Goal: Task Accomplishment & Management: Use online tool/utility

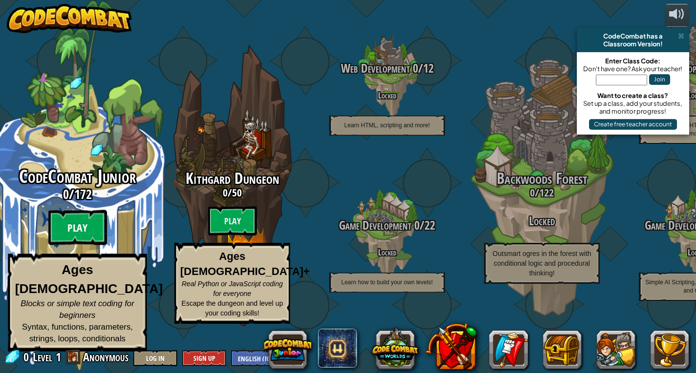
click at [92, 245] on btn "Play" at bounding box center [77, 227] width 59 height 35
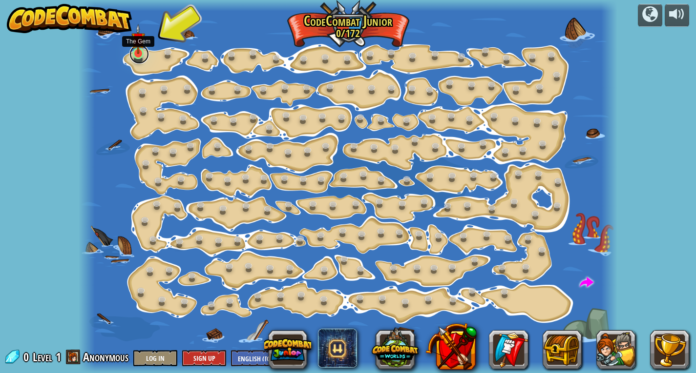
click at [138, 59] on link at bounding box center [139, 54] width 20 height 20
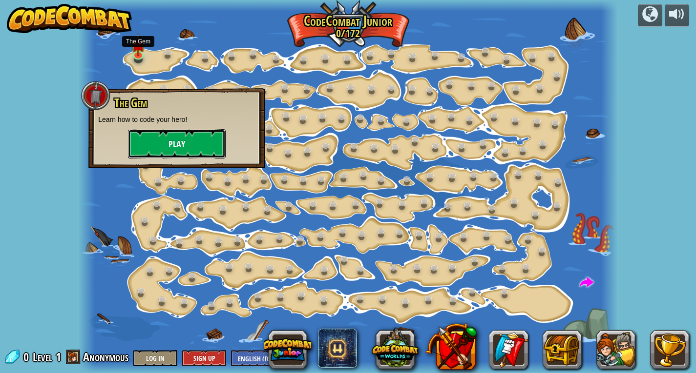
click at [170, 146] on button "Play" at bounding box center [177, 143] width 98 height 29
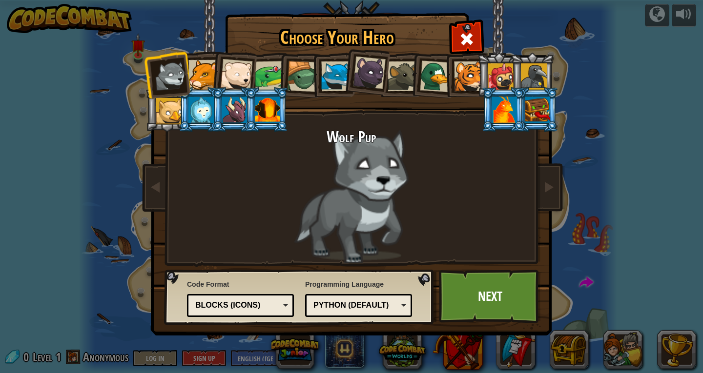
click at [196, 78] on div at bounding box center [203, 75] width 30 height 30
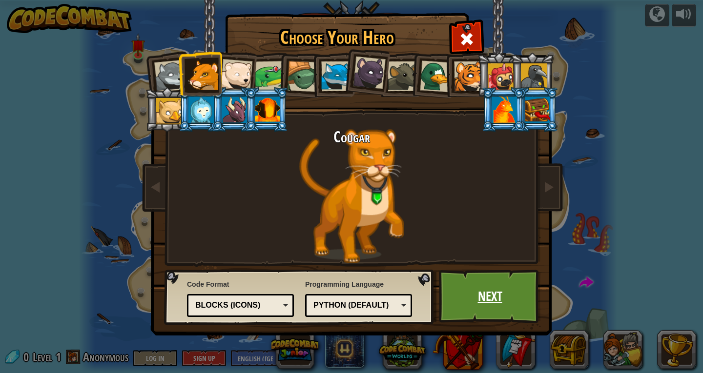
click at [482, 297] on link "Next" at bounding box center [490, 297] width 102 height 54
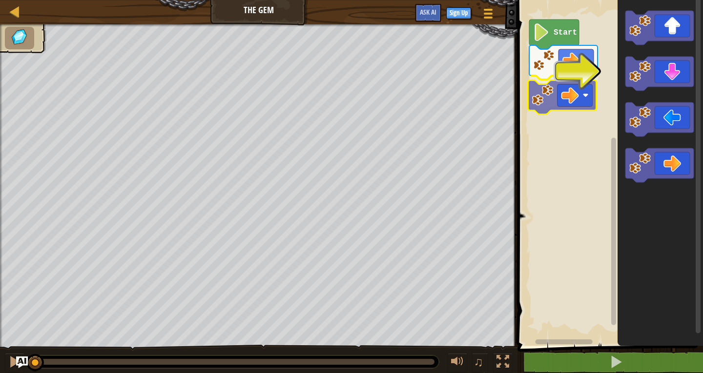
click at [551, 102] on div "Start" at bounding box center [609, 170] width 188 height 351
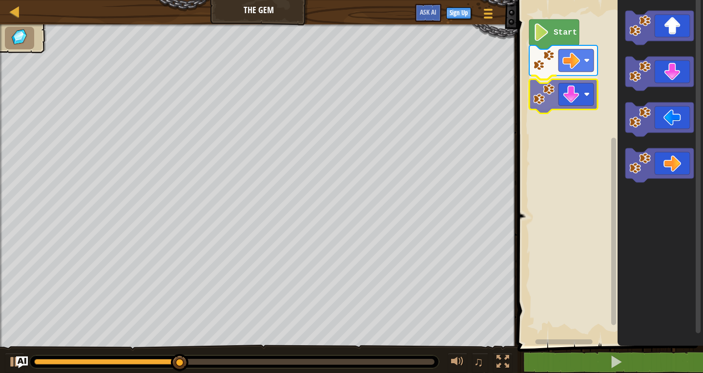
click at [549, 104] on div "Start" at bounding box center [609, 170] width 188 height 351
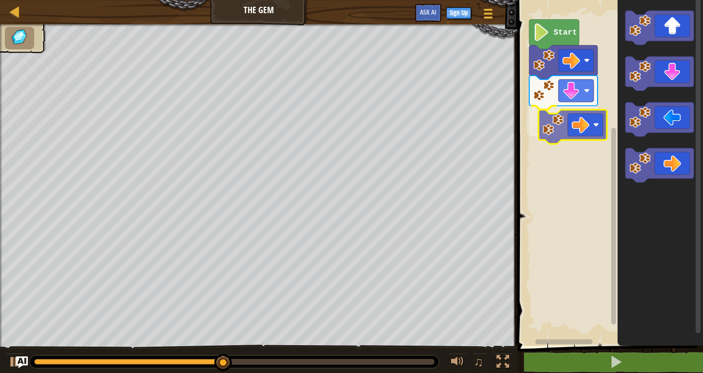
click at [572, 131] on div "Start" at bounding box center [609, 170] width 188 height 351
